Goal: Task Accomplishment & Management: Manage account settings

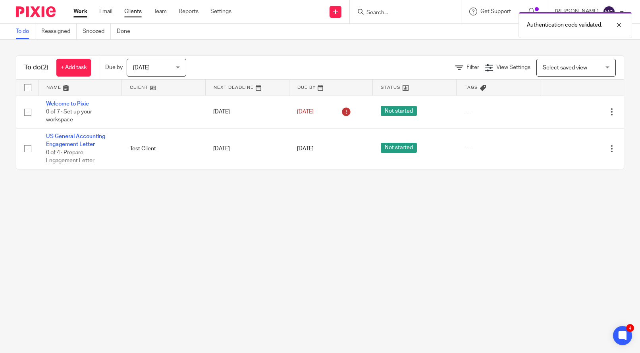
click at [131, 14] on link "Clients" at bounding box center [132, 12] width 17 height 8
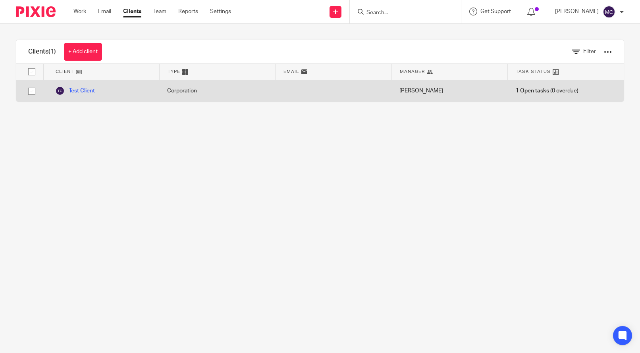
drag, startPoint x: 81, startPoint y: 88, endPoint x: 87, endPoint y: 93, distance: 8.7
click at [80, 88] on link "Test Client" at bounding box center [75, 91] width 40 height 10
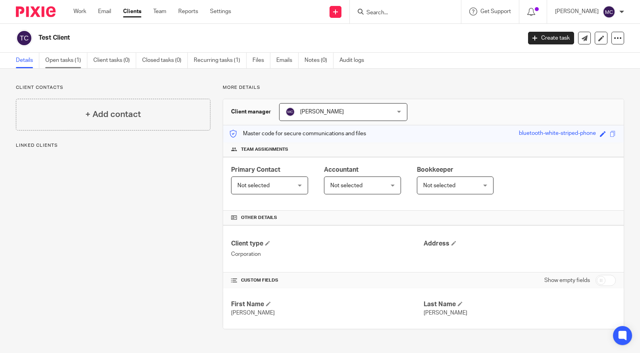
click at [57, 57] on link "Open tasks (1)" at bounding box center [66, 60] width 42 height 15
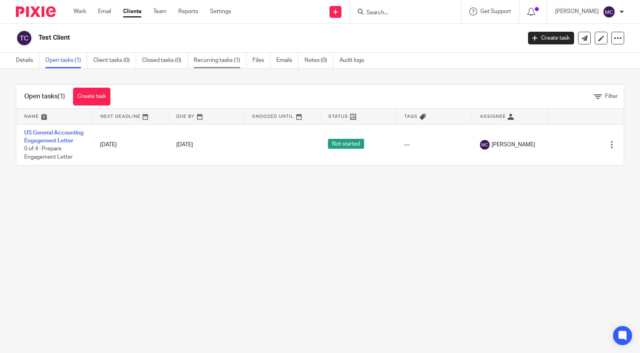
click at [218, 60] on link "Recurring tasks (1)" at bounding box center [220, 60] width 53 height 15
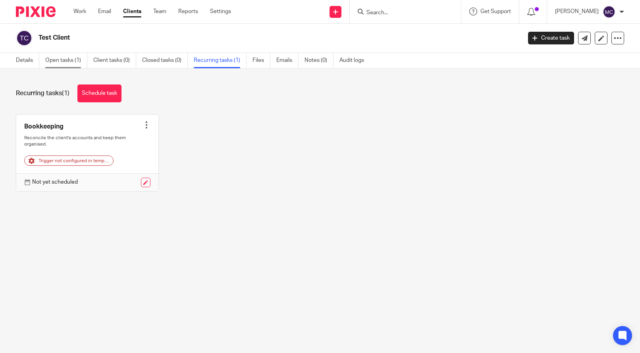
click at [64, 56] on link "Open tasks (1)" at bounding box center [66, 60] width 42 height 15
